Goal: Task Accomplishment & Management: Use online tool/utility

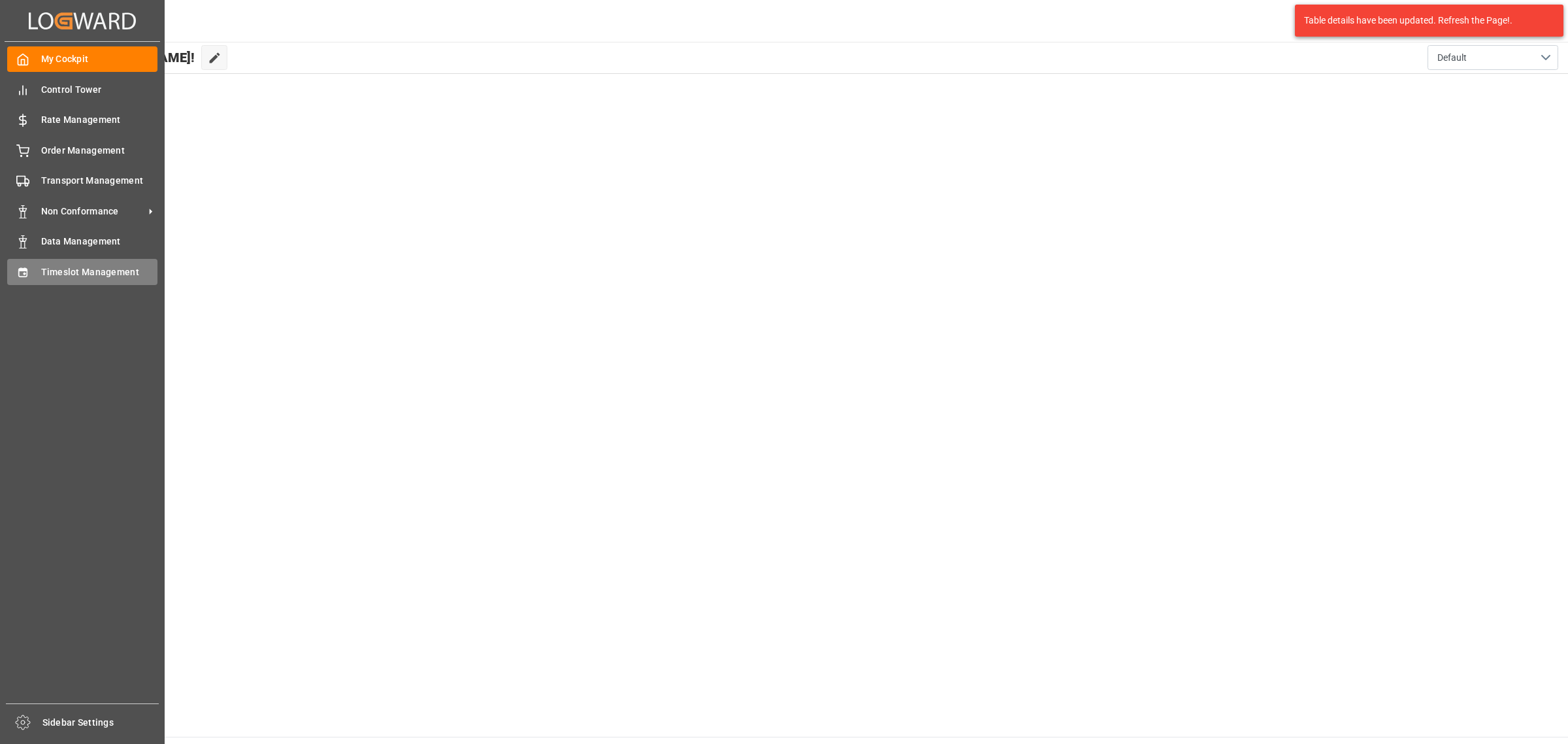
click at [16, 271] on icon at bounding box center [22, 272] width 13 height 13
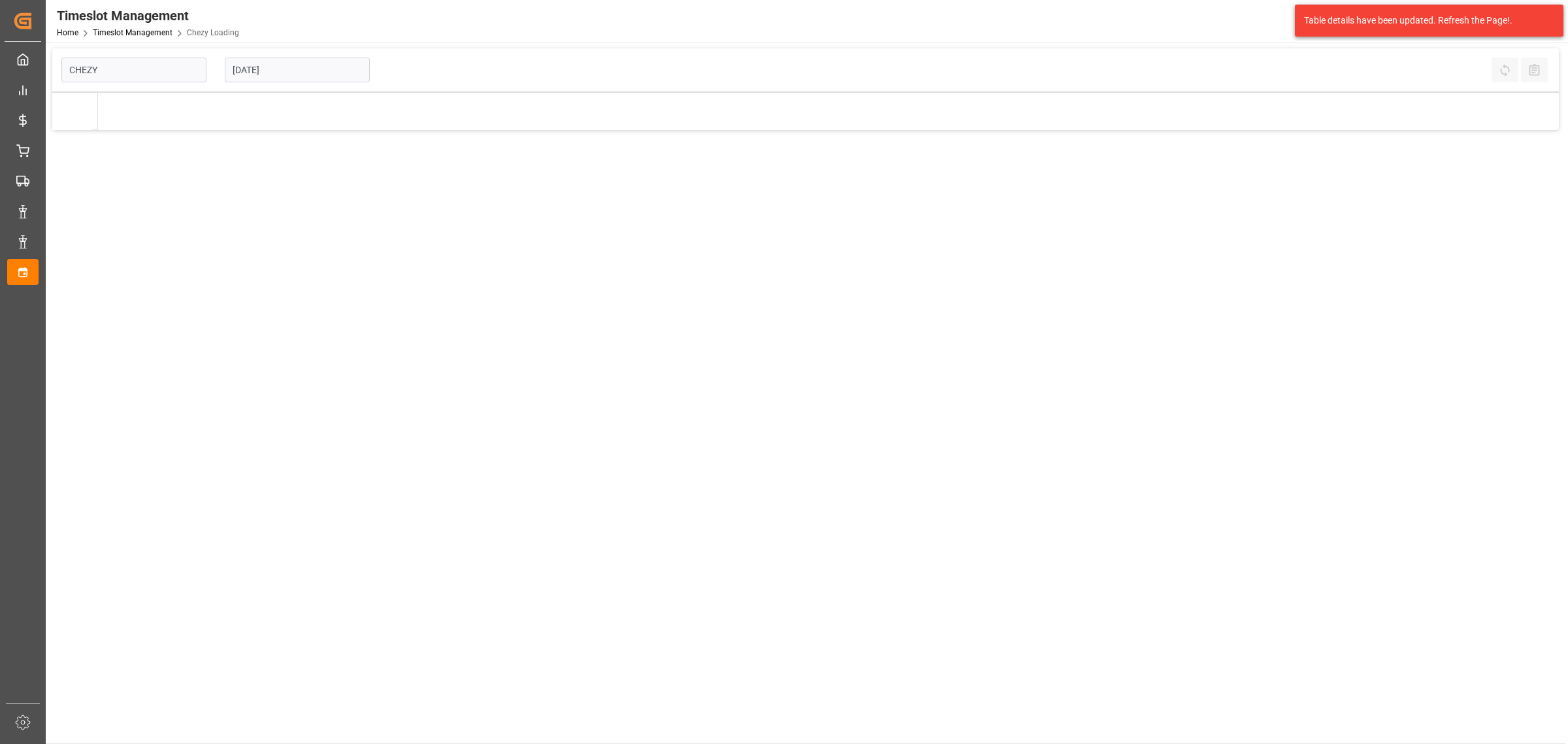
type input "Chezy Loading"
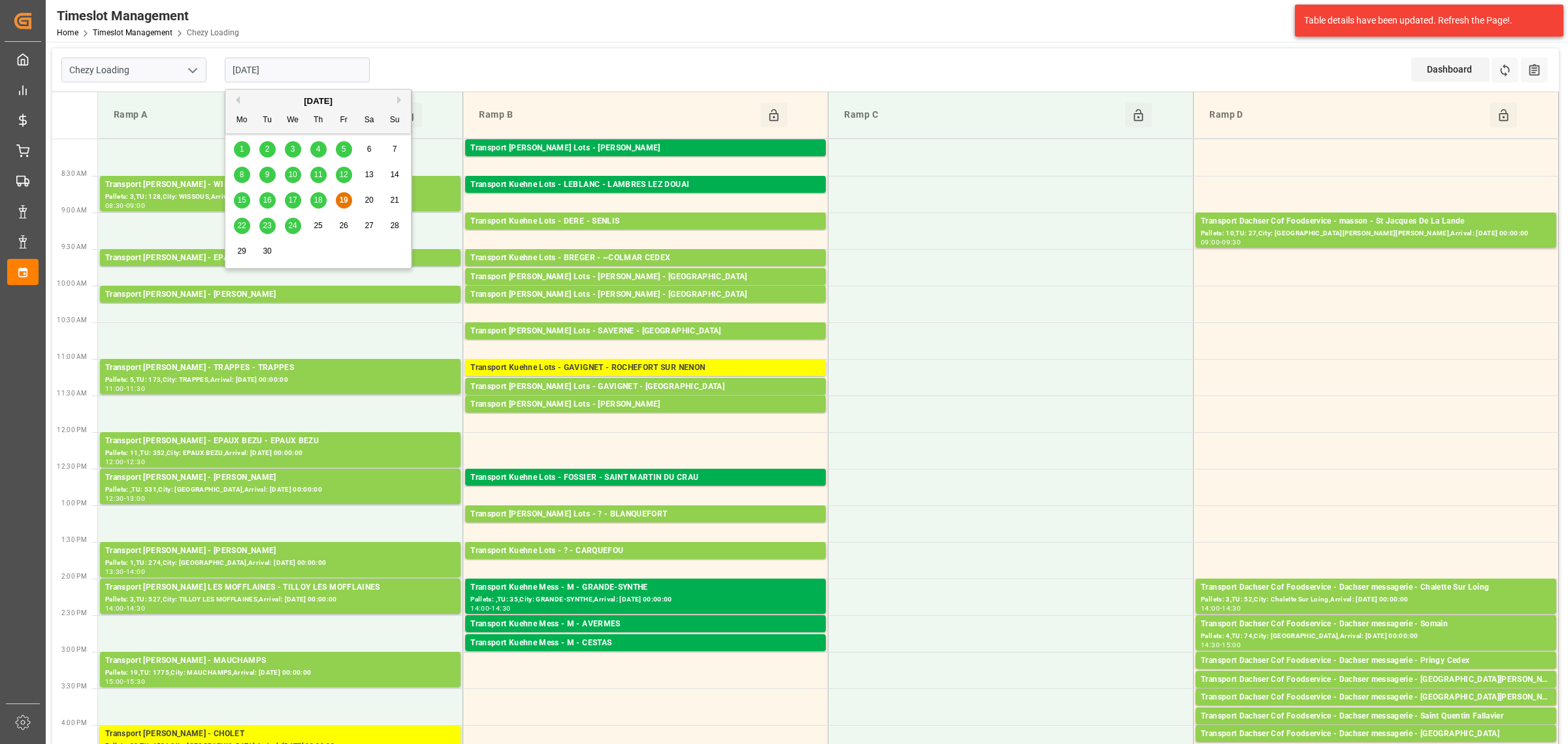
click at [279, 75] on input "[DATE]" at bounding box center [297, 70] width 145 height 25
click at [244, 224] on span "22" at bounding box center [241, 225] width 8 height 9
type input "[DATE]"
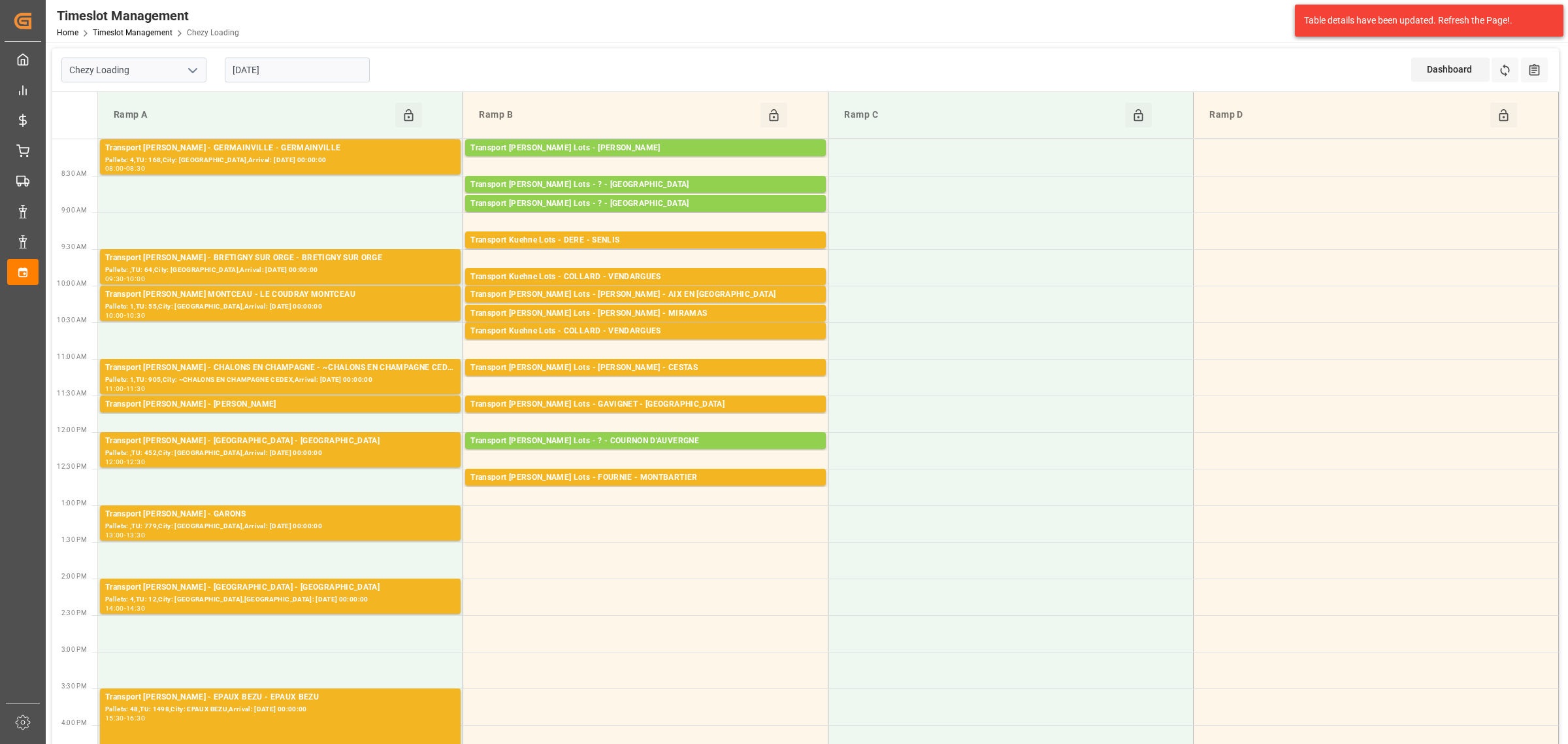
click at [271, 67] on input "[DATE]" at bounding box center [297, 70] width 145 height 25
click at [190, 74] on icon "open menu" at bounding box center [193, 71] width 15 height 15
click at [134, 126] on div "Chezy Unloading" at bounding box center [133, 128] width 144 height 30
type input "Chezy Unloading"
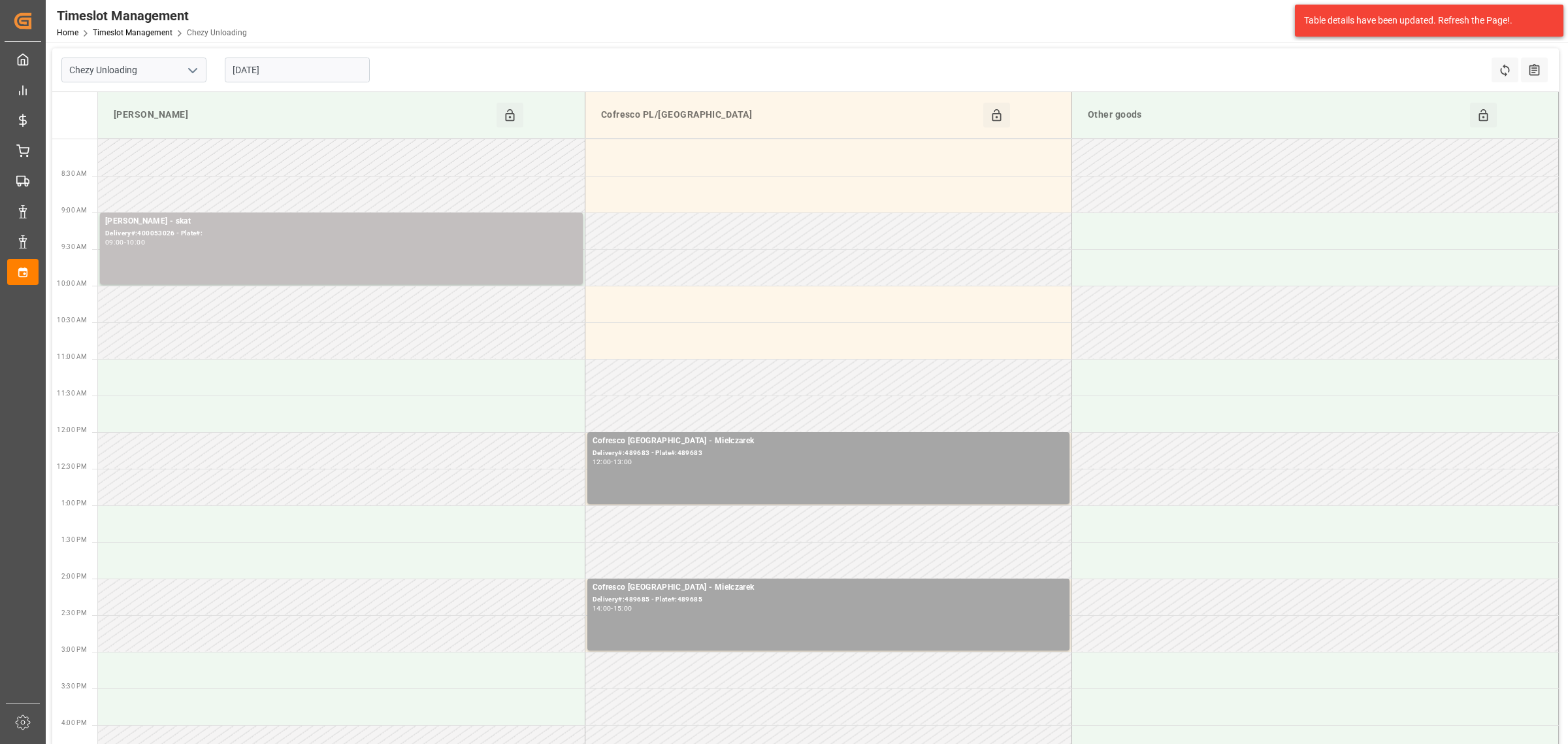
click at [278, 67] on input "[DATE]" at bounding box center [297, 70] width 145 height 25
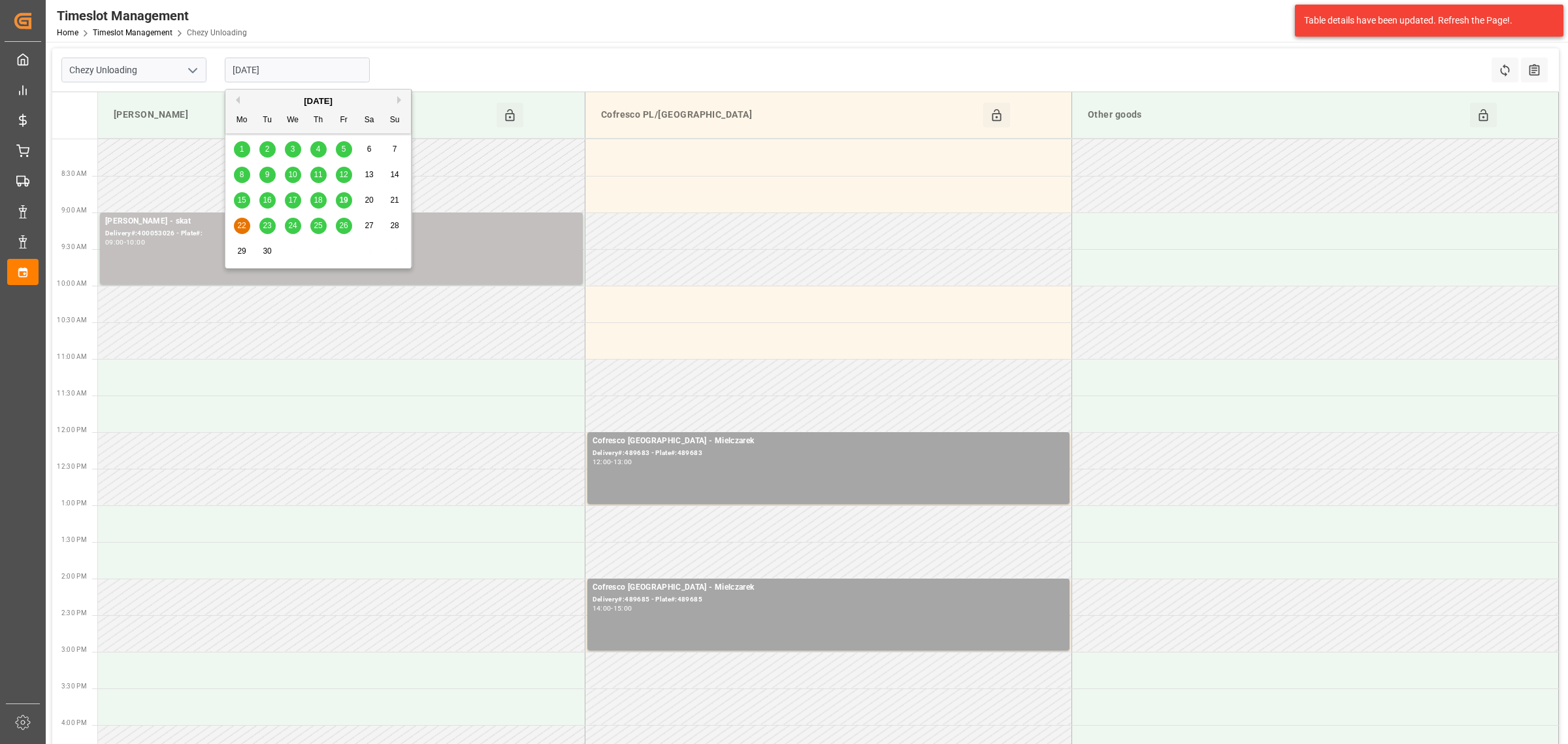
click at [343, 199] on span "19" at bounding box center [343, 200] width 8 height 9
type input "[DATE]"
